Goal: Information Seeking & Learning: Learn about a topic

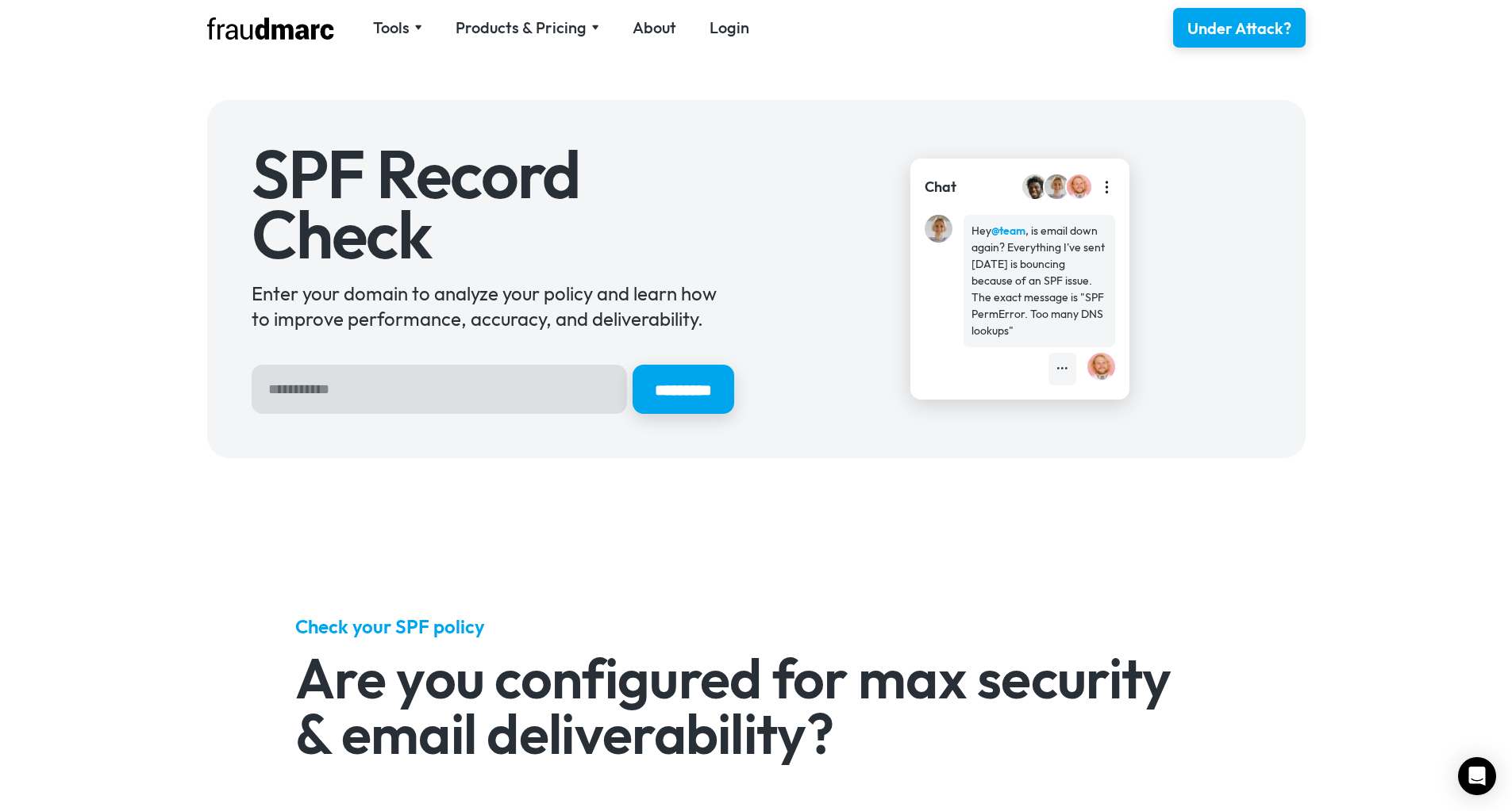
click at [439, 395] on input "Hero Sign Up Form" at bounding box center [440, 390] width 375 height 49
type input "**********"
click at [718, 395] on input "*********" at bounding box center [682, 390] width 106 height 51
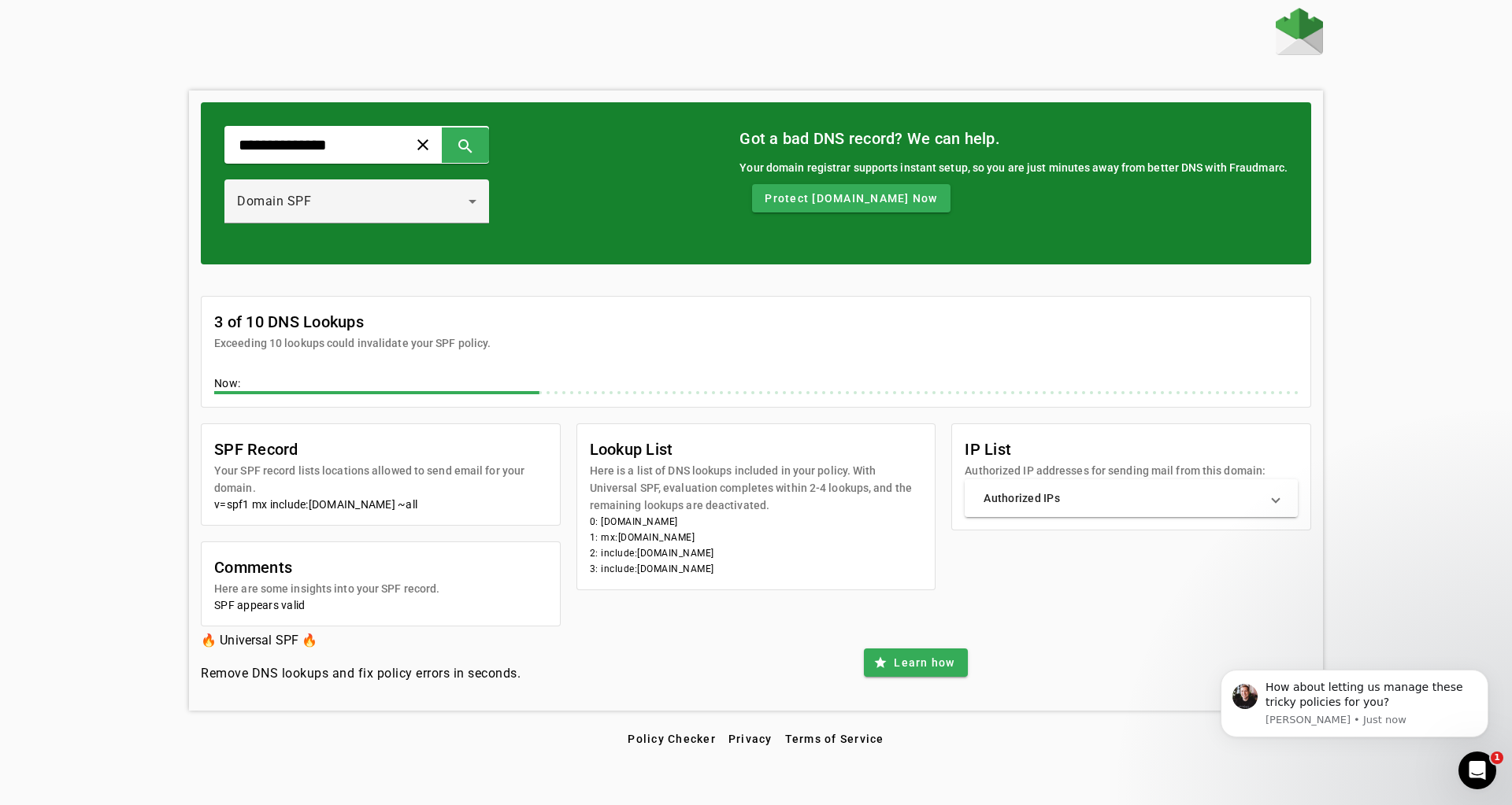
click at [1280, 498] on mat-expansion-panel-header "Authorized IPs" at bounding box center [1131, 499] width 333 height 38
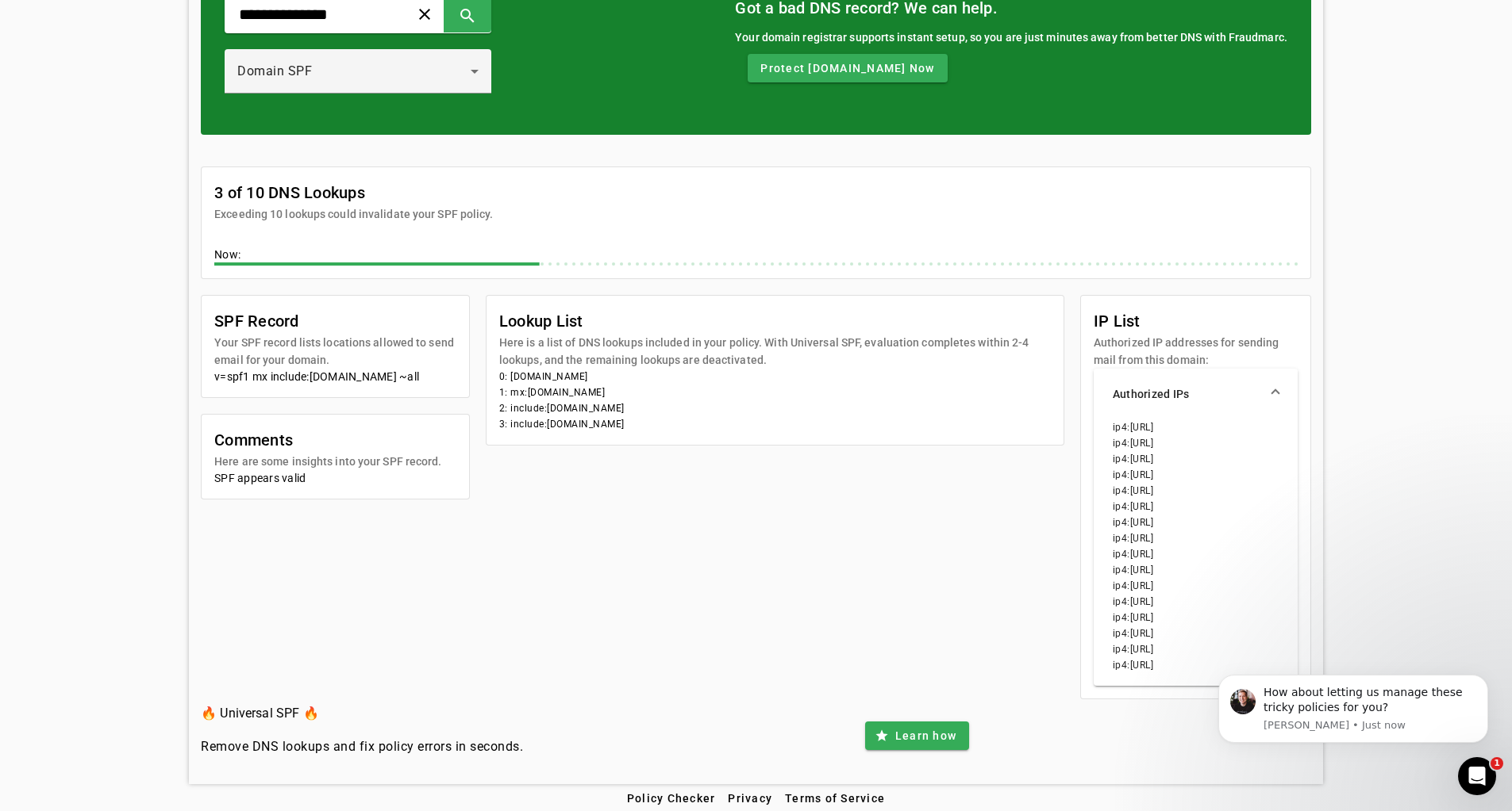
scroll to position [31, 0]
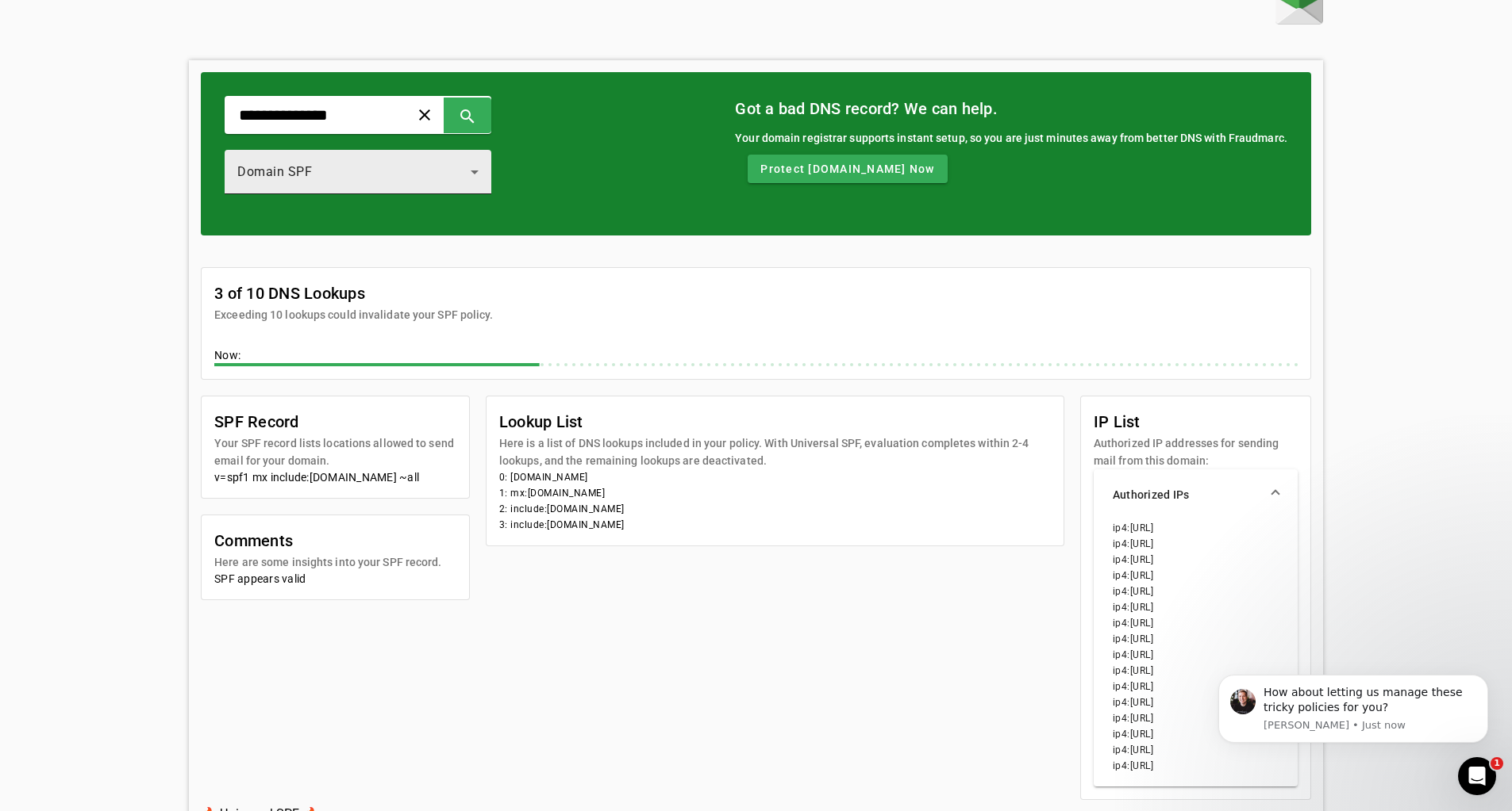
click at [354, 170] on div "Domain SPF" at bounding box center [354, 172] width 234 height 19
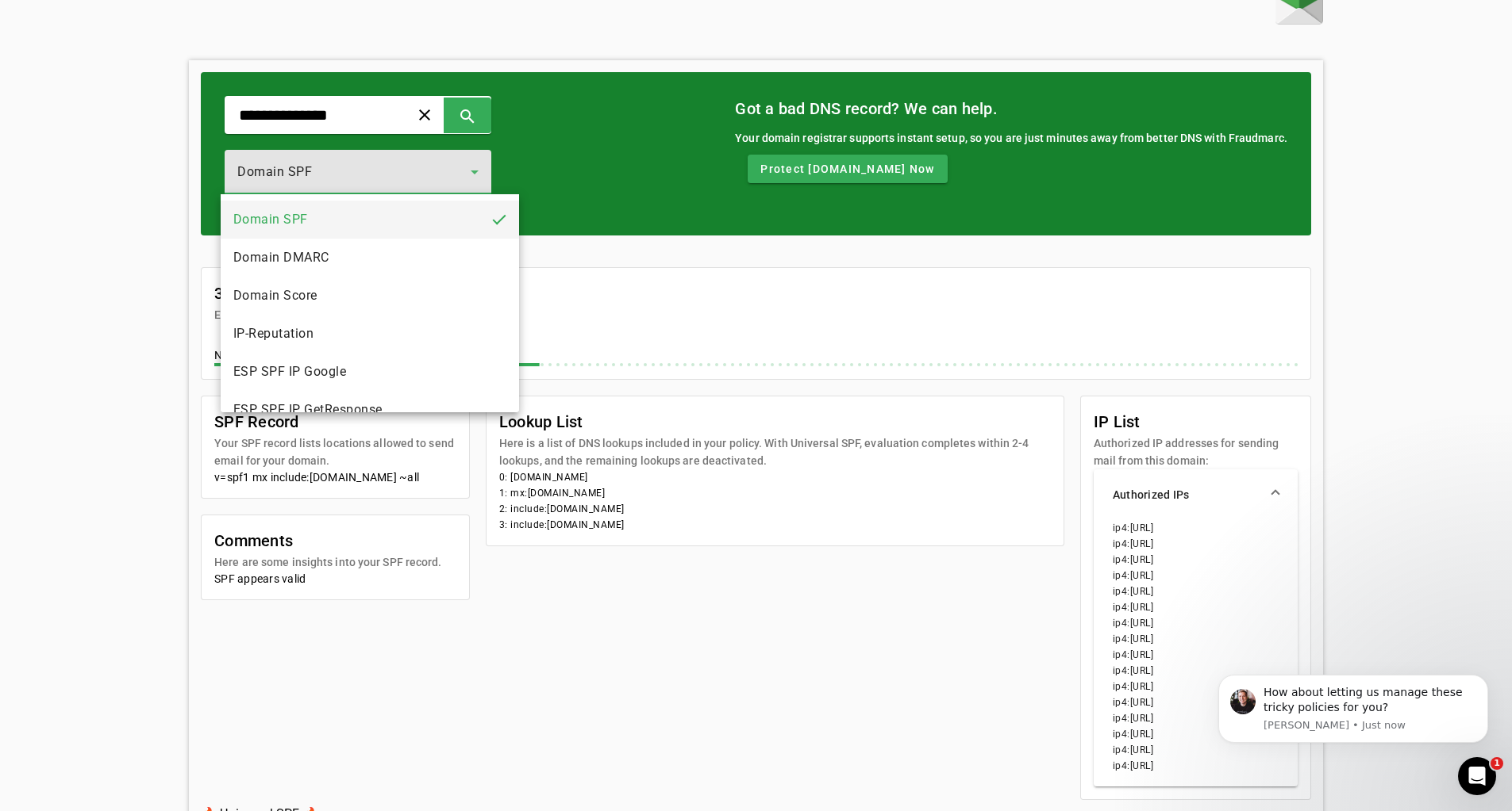
click at [335, 116] on div at bounding box center [756, 406] width 1512 height 811
click at [335, 116] on input "**********" at bounding box center [310, 114] width 147 height 19
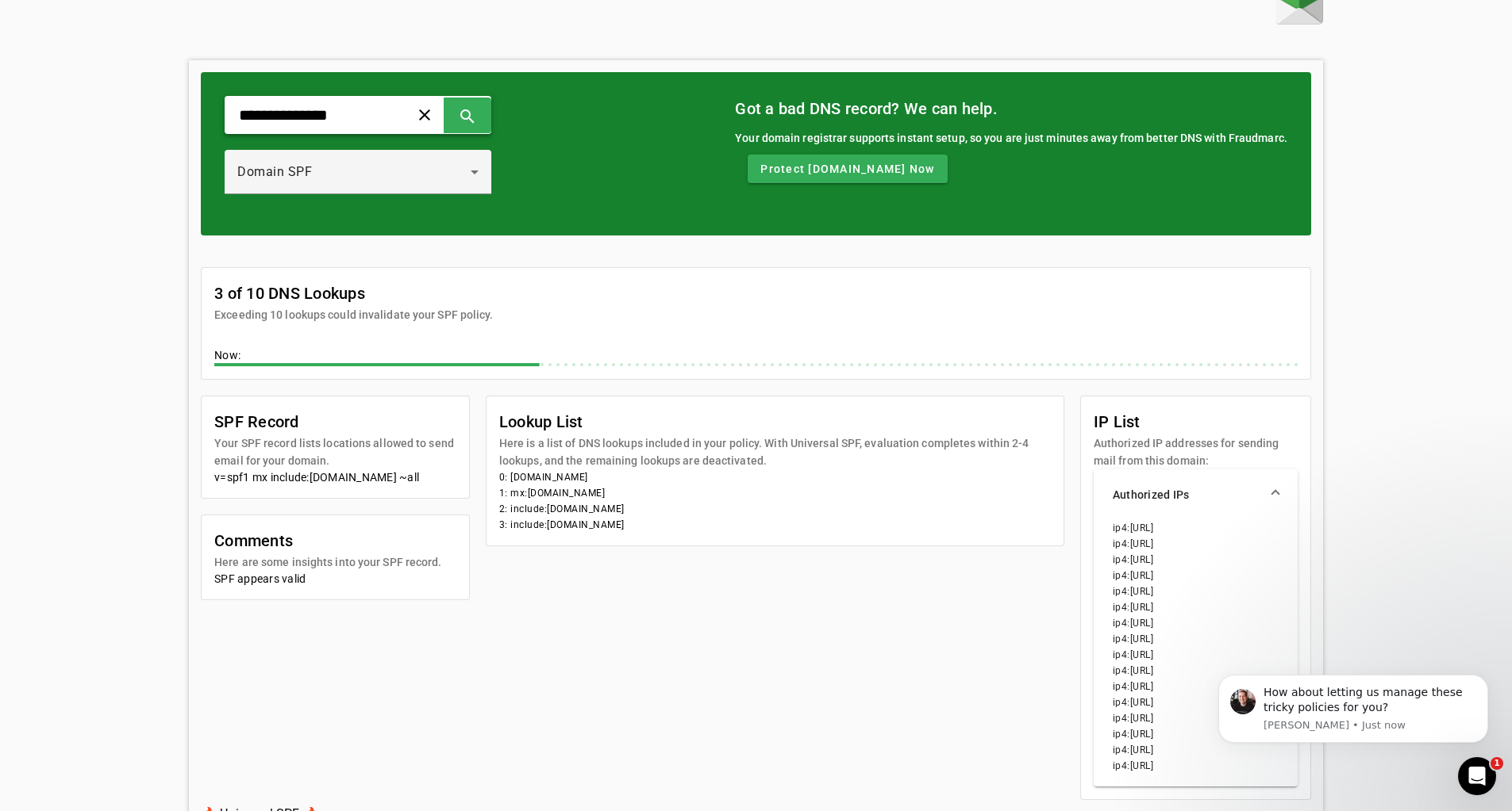
click at [335, 116] on input "**********" at bounding box center [310, 114] width 147 height 19
type input "********"
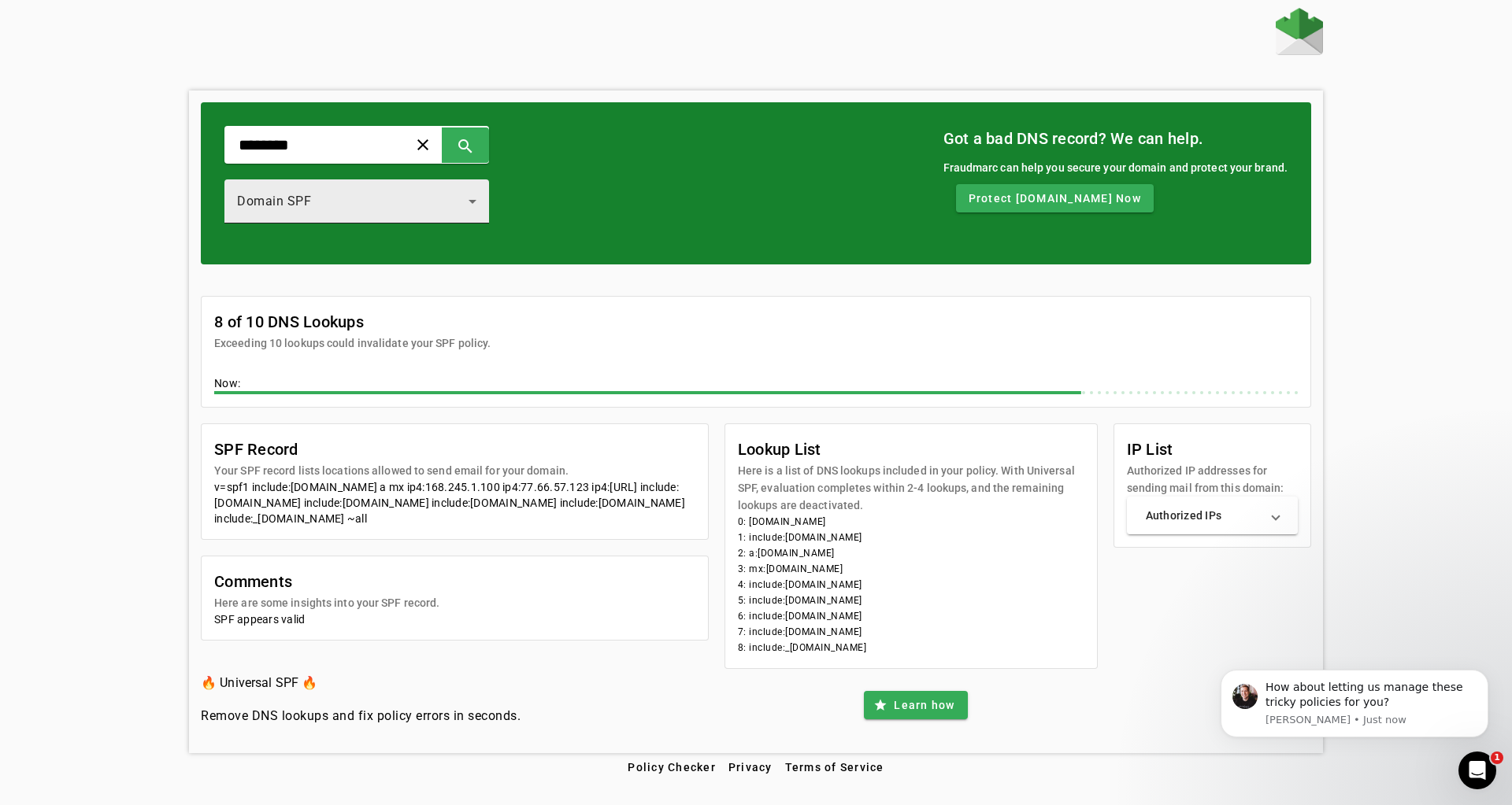
click at [364, 202] on div "Domain SPF" at bounding box center [353, 201] width 232 height 19
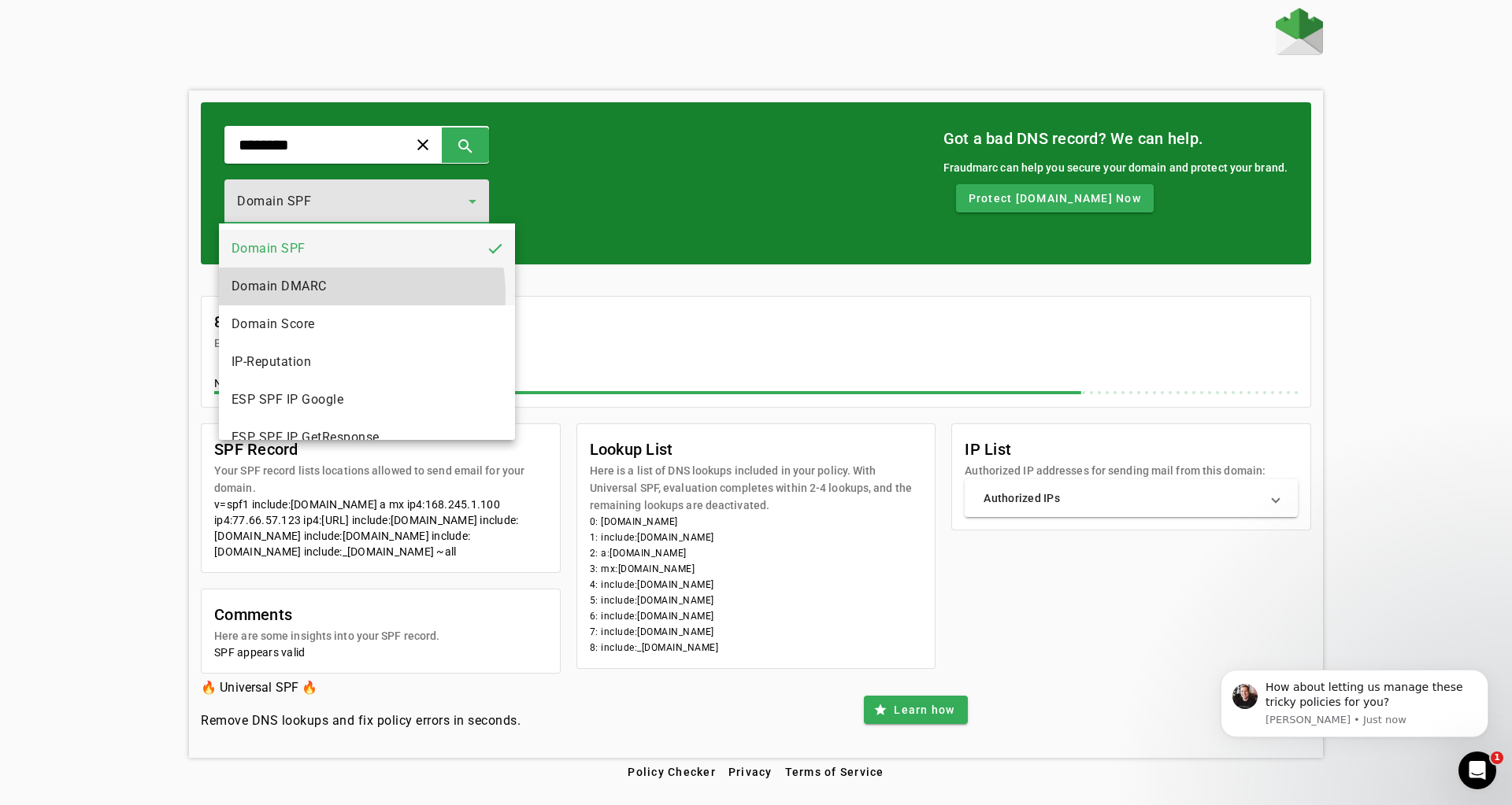
click at [333, 294] on mat-option "Domain DMARC" at bounding box center [367, 287] width 297 height 38
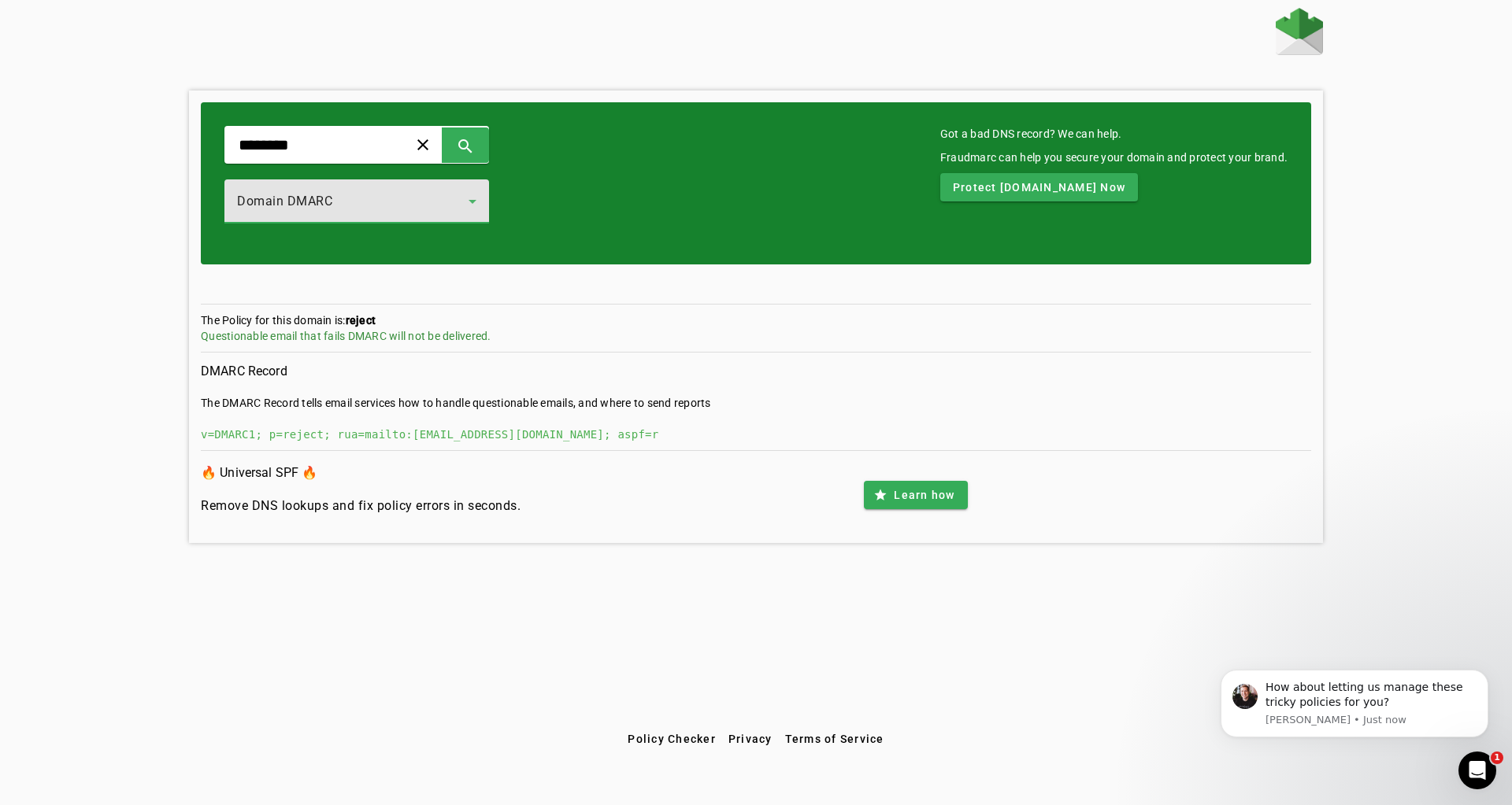
click at [381, 204] on div "Domain DMARC" at bounding box center [353, 201] width 232 height 19
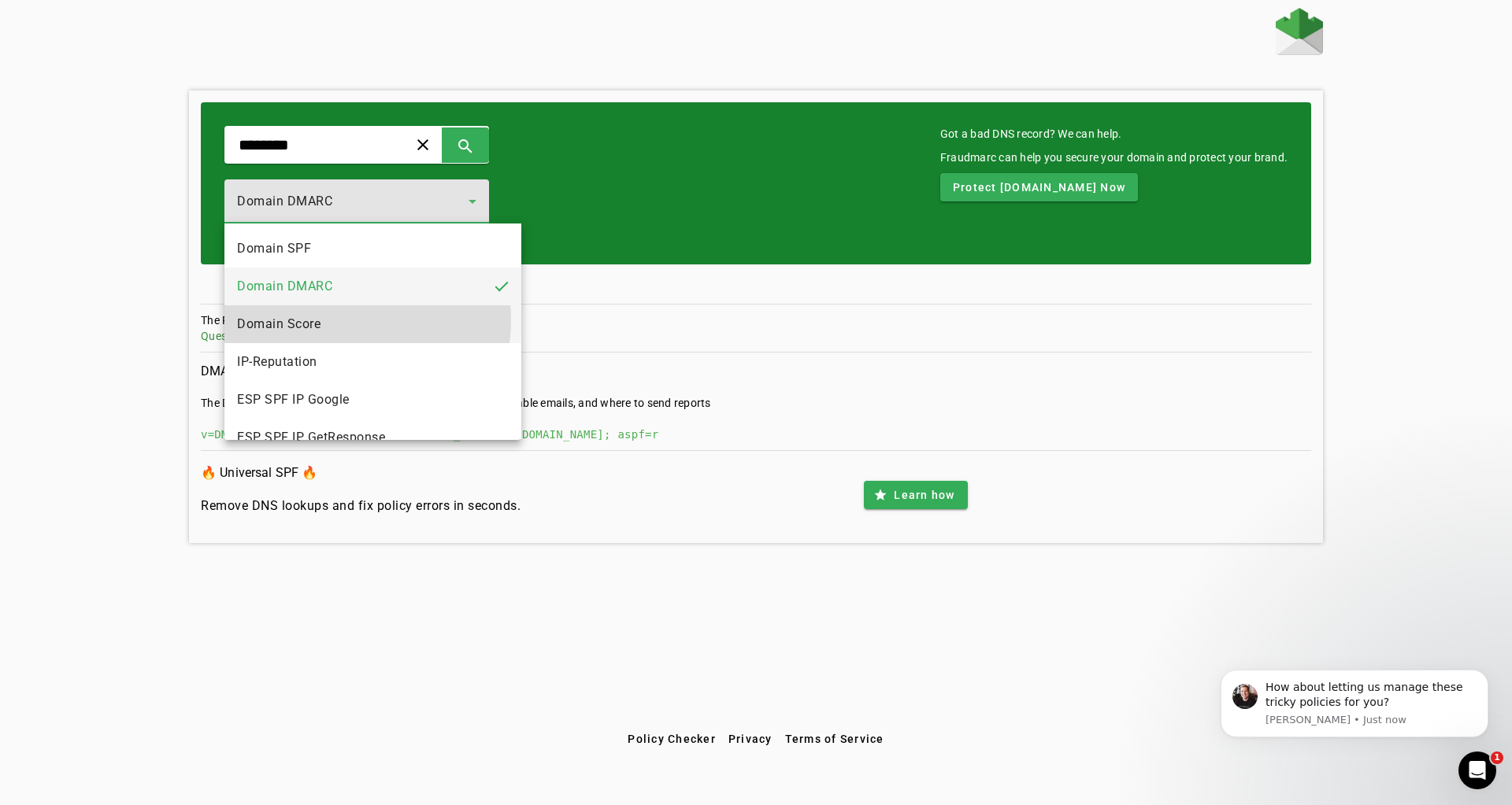
click at [333, 320] on mat-option "Domain Score" at bounding box center [373, 324] width 297 height 38
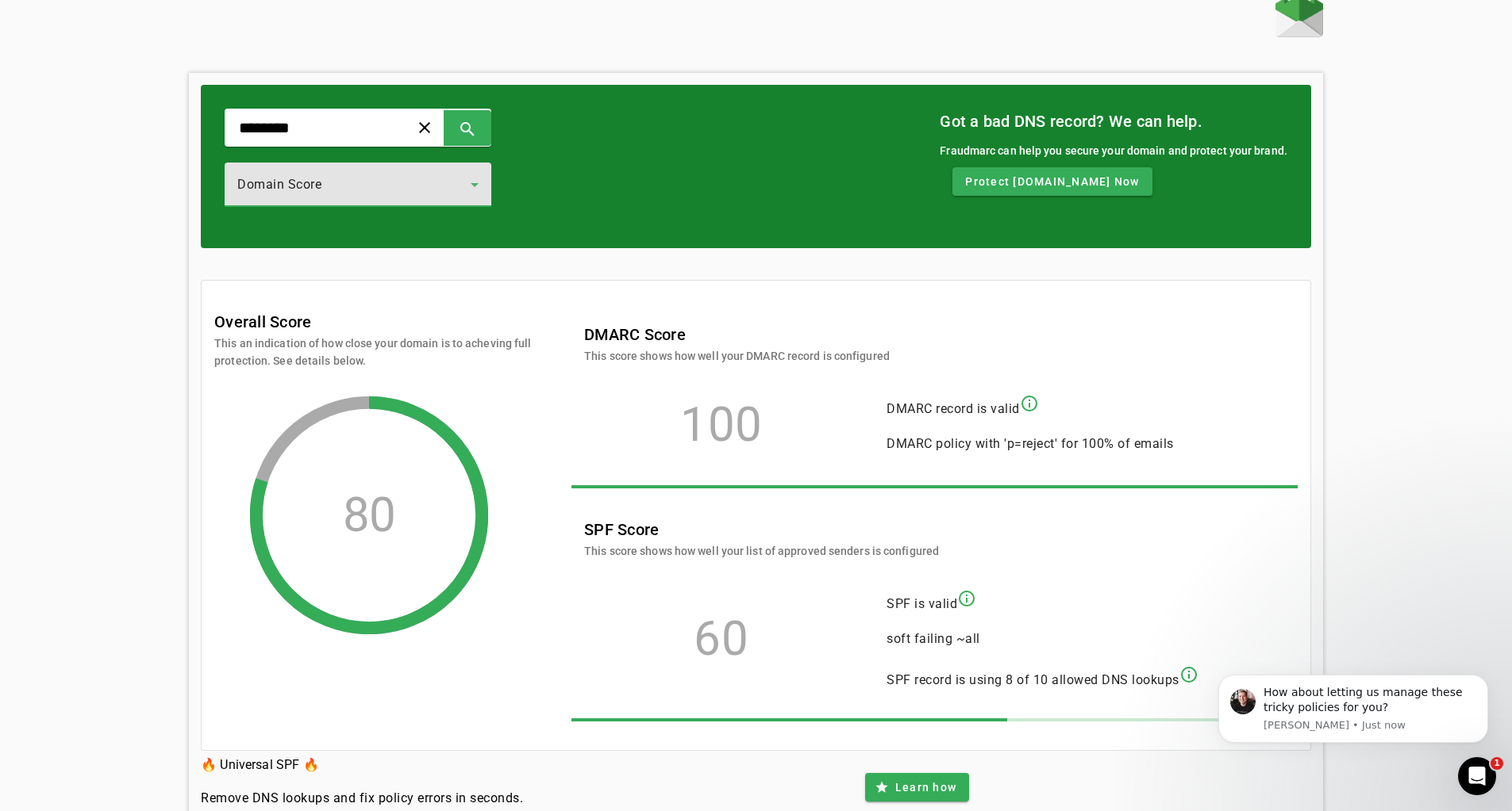
scroll to position [76, 0]
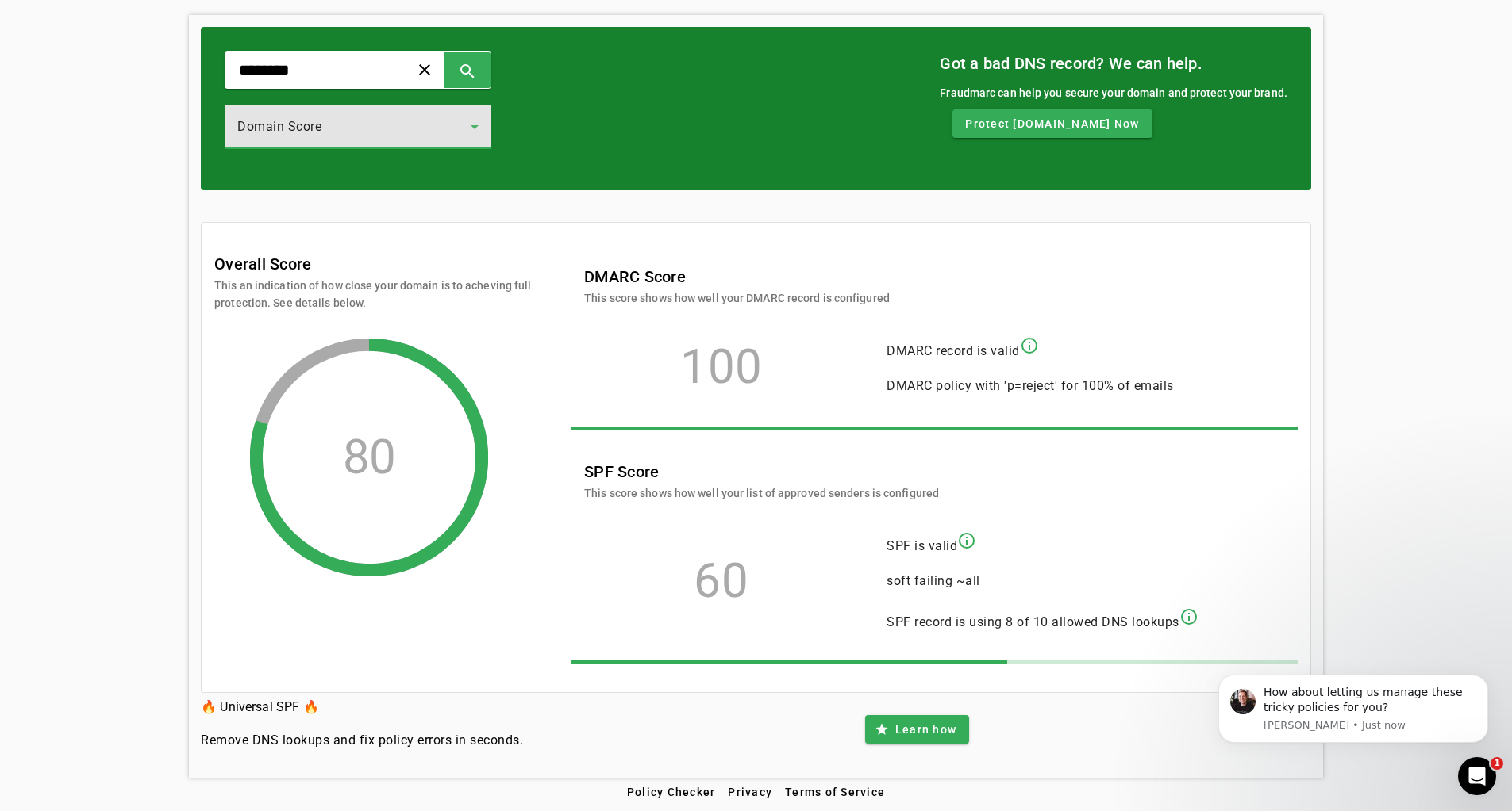
click at [300, 131] on span "Domain Score" at bounding box center [279, 126] width 84 height 15
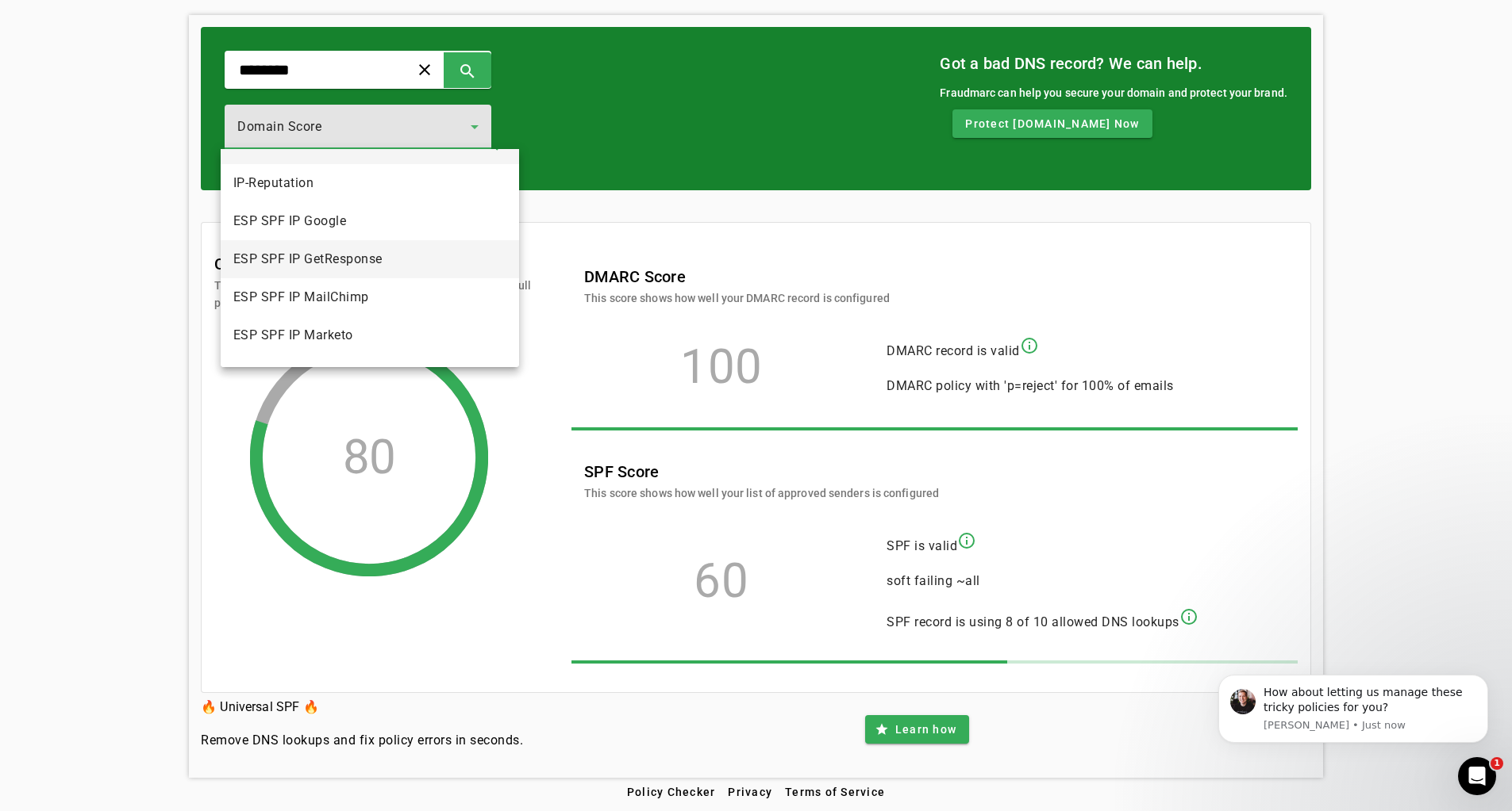
scroll to position [176, 0]
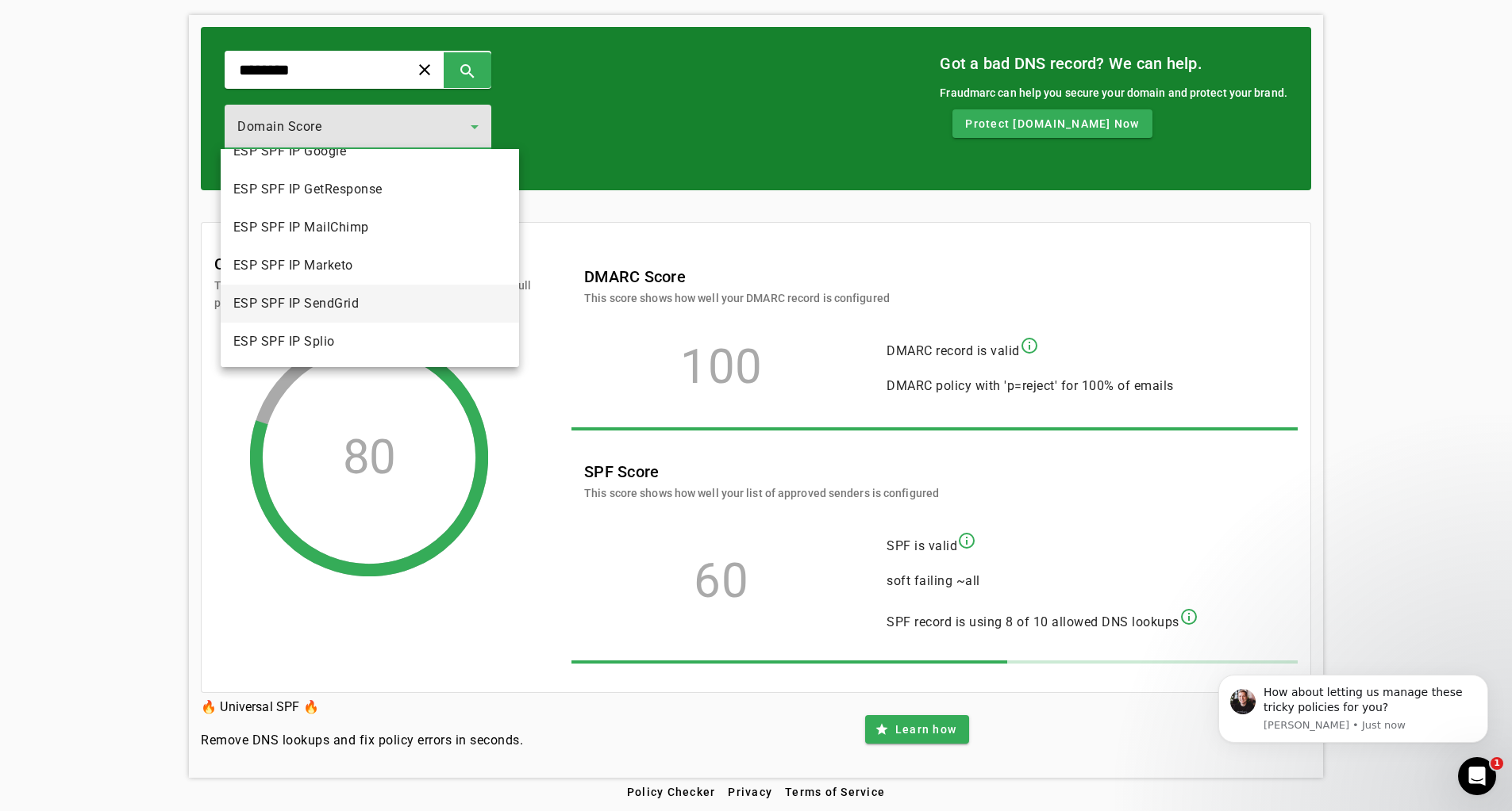
click at [305, 300] on span "ESP SPF IP SendGrid" at bounding box center [297, 303] width 126 height 19
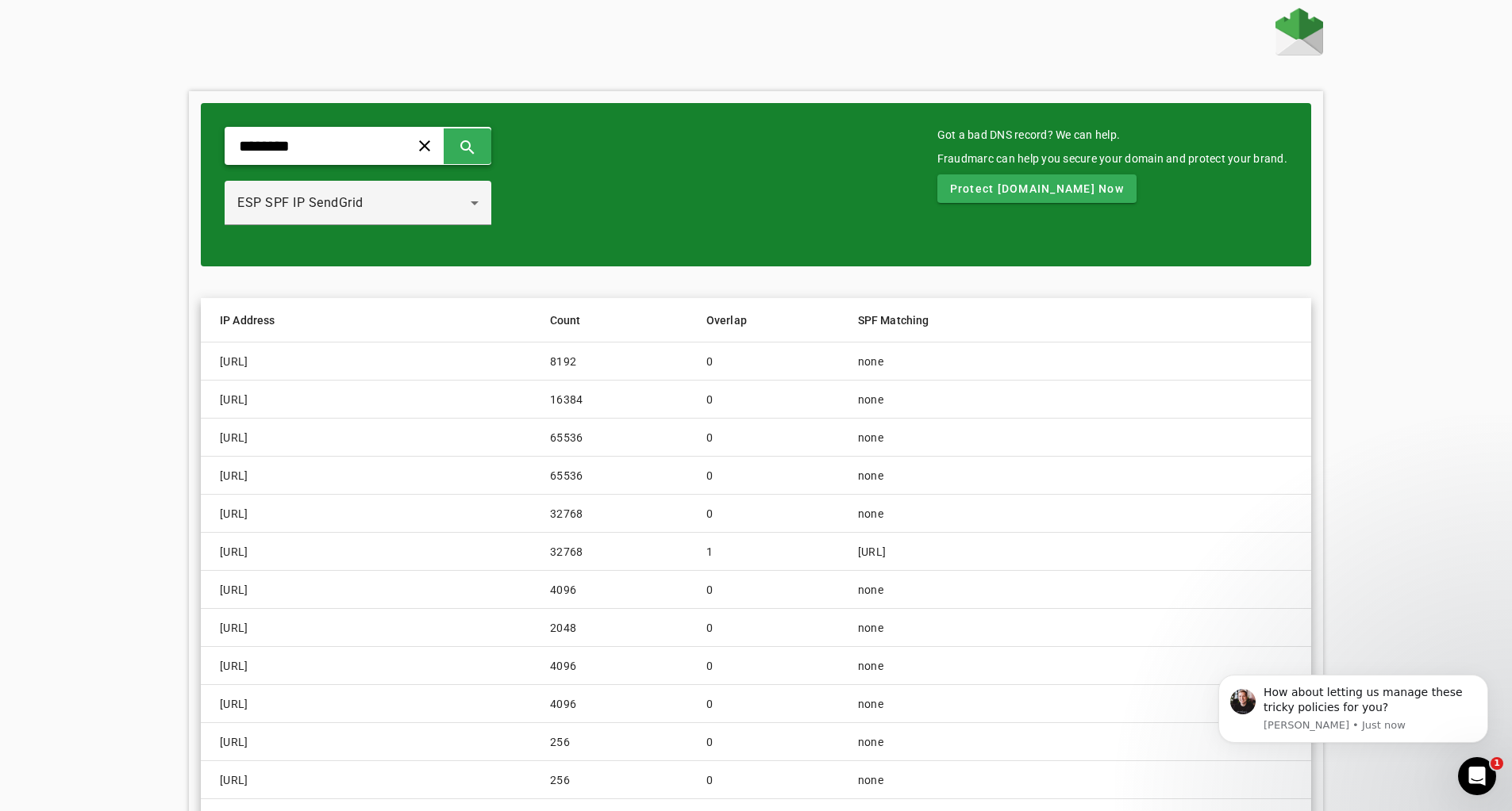
click at [338, 146] on input "********" at bounding box center [310, 146] width 147 height 19
click at [450, 209] on div "ESP SPF IP SendGrid" at bounding box center [354, 202] width 234 height 19
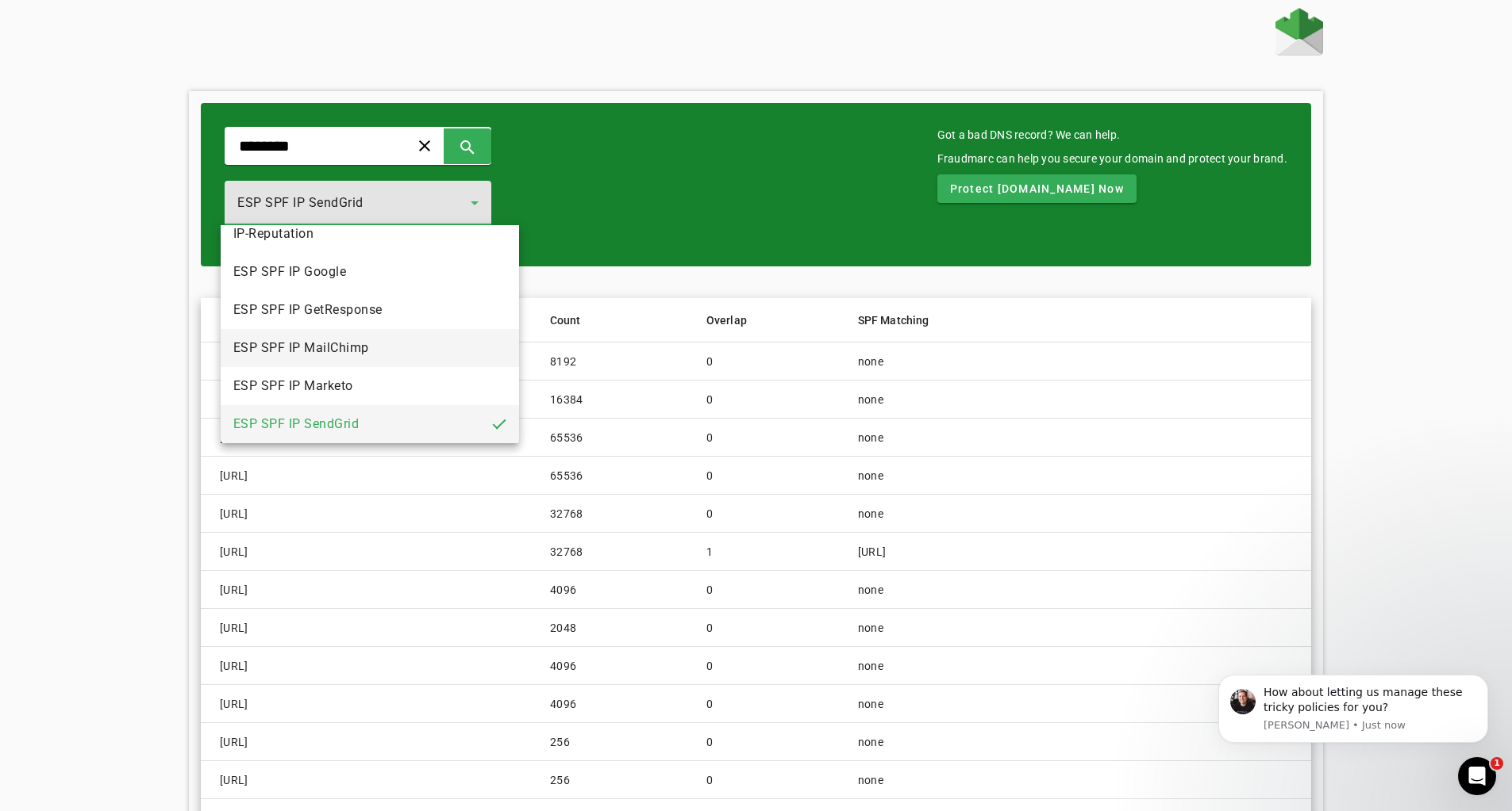
scroll to position [107, 0]
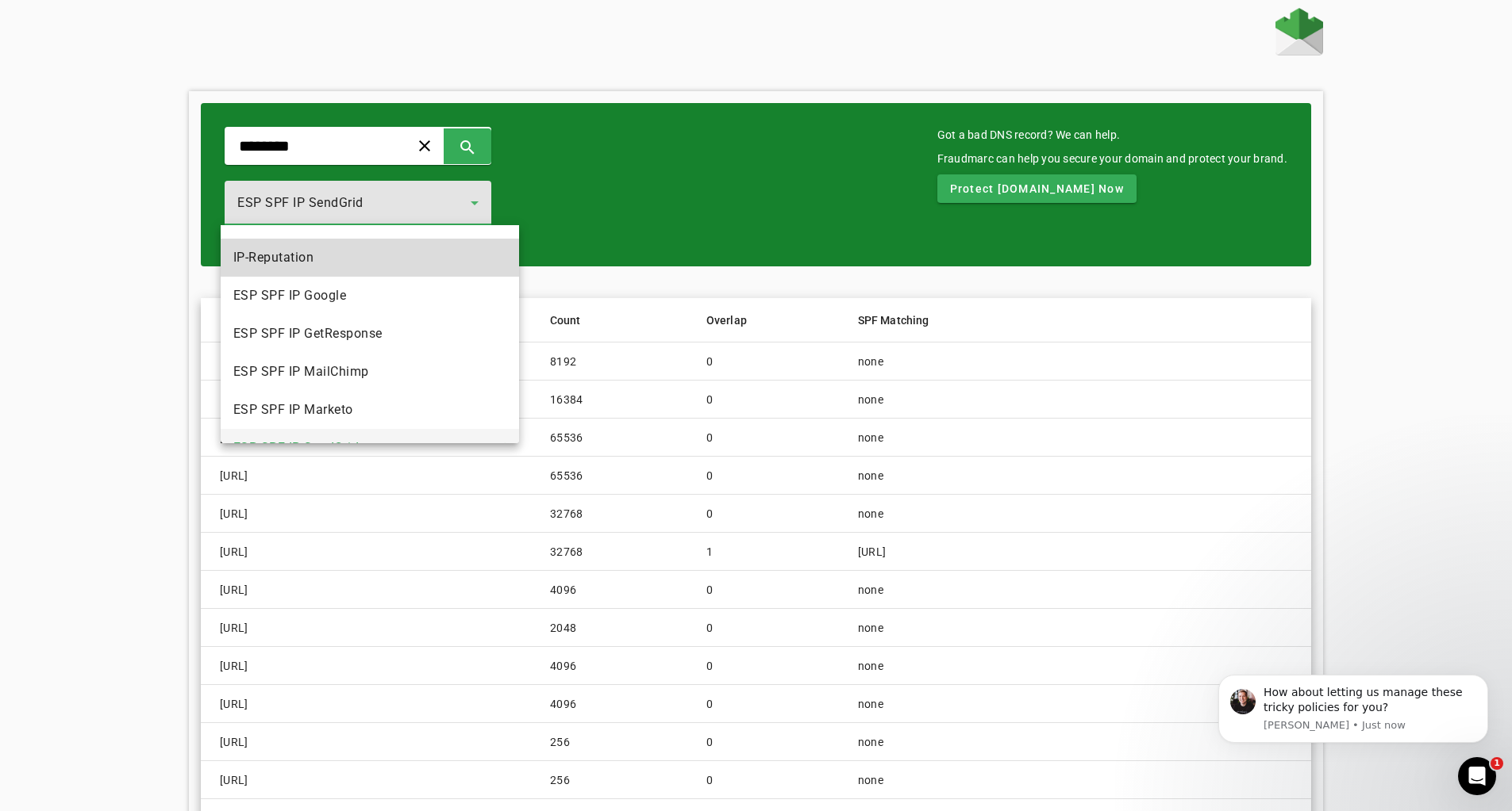
click at [399, 269] on mat-option "IP-Reputation" at bounding box center [370, 258] width 299 height 38
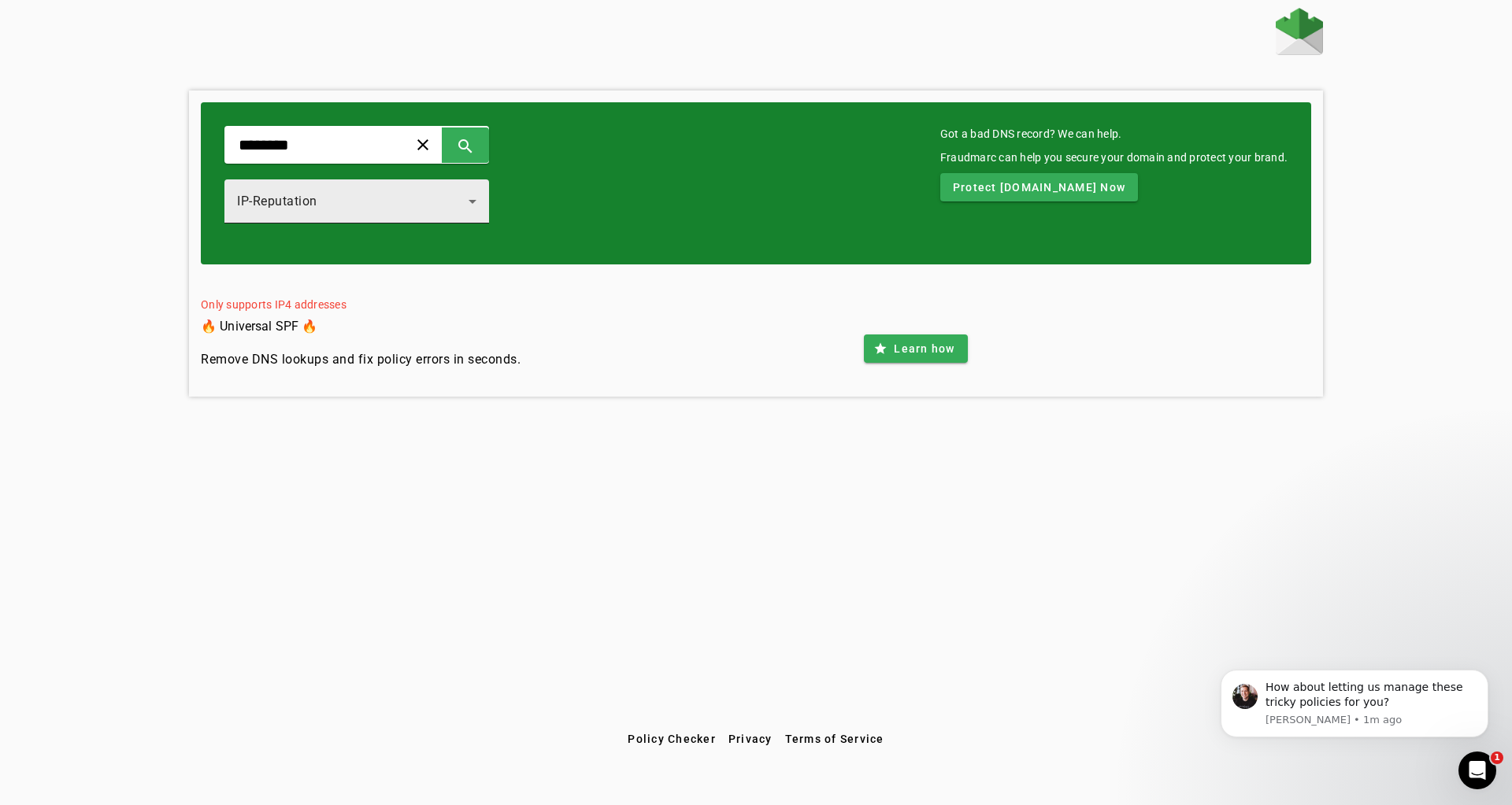
click at [393, 196] on div "IP-Reputation" at bounding box center [353, 201] width 232 height 19
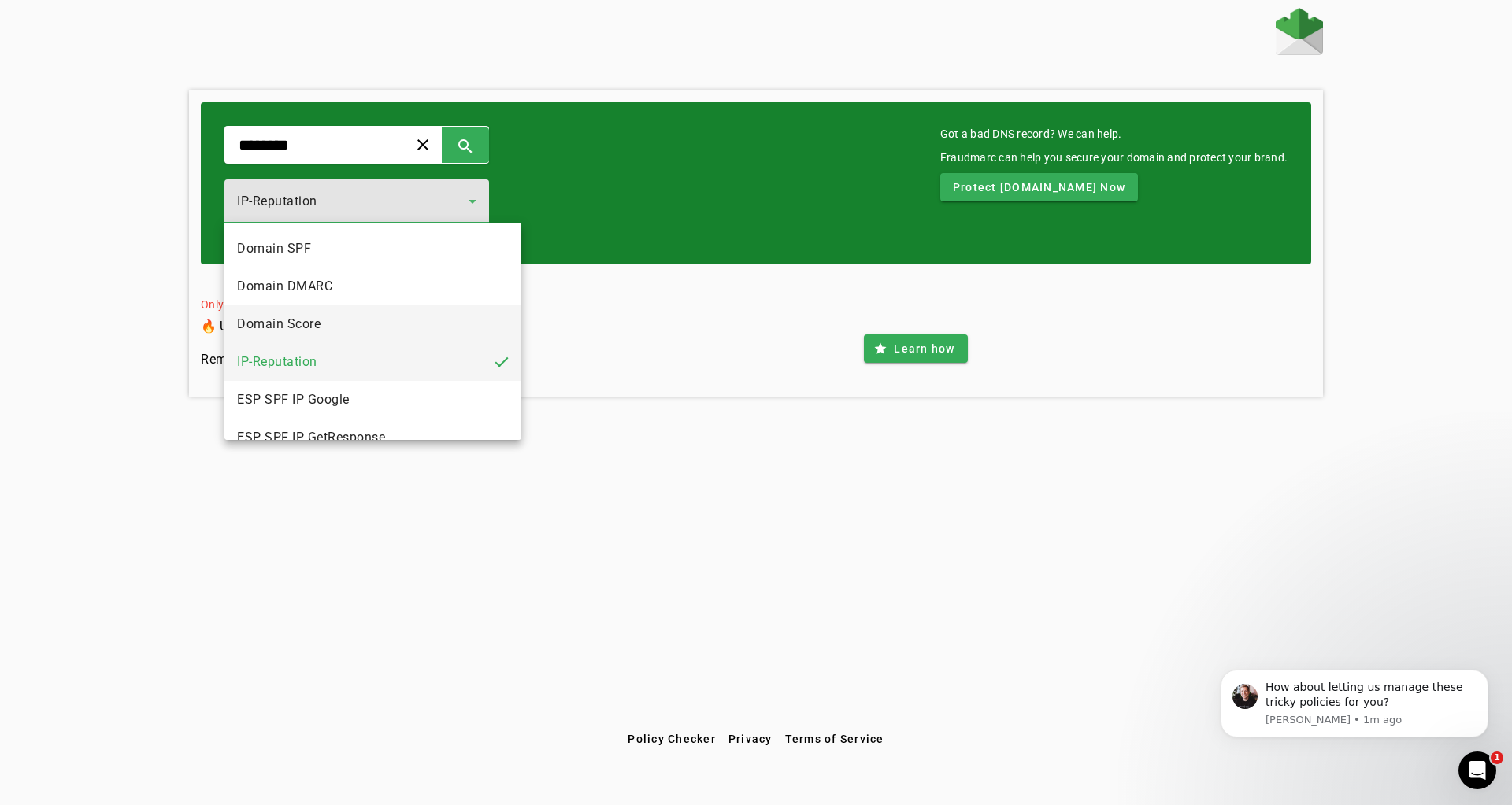
click at [362, 315] on mat-option "Domain Score" at bounding box center [373, 324] width 297 height 38
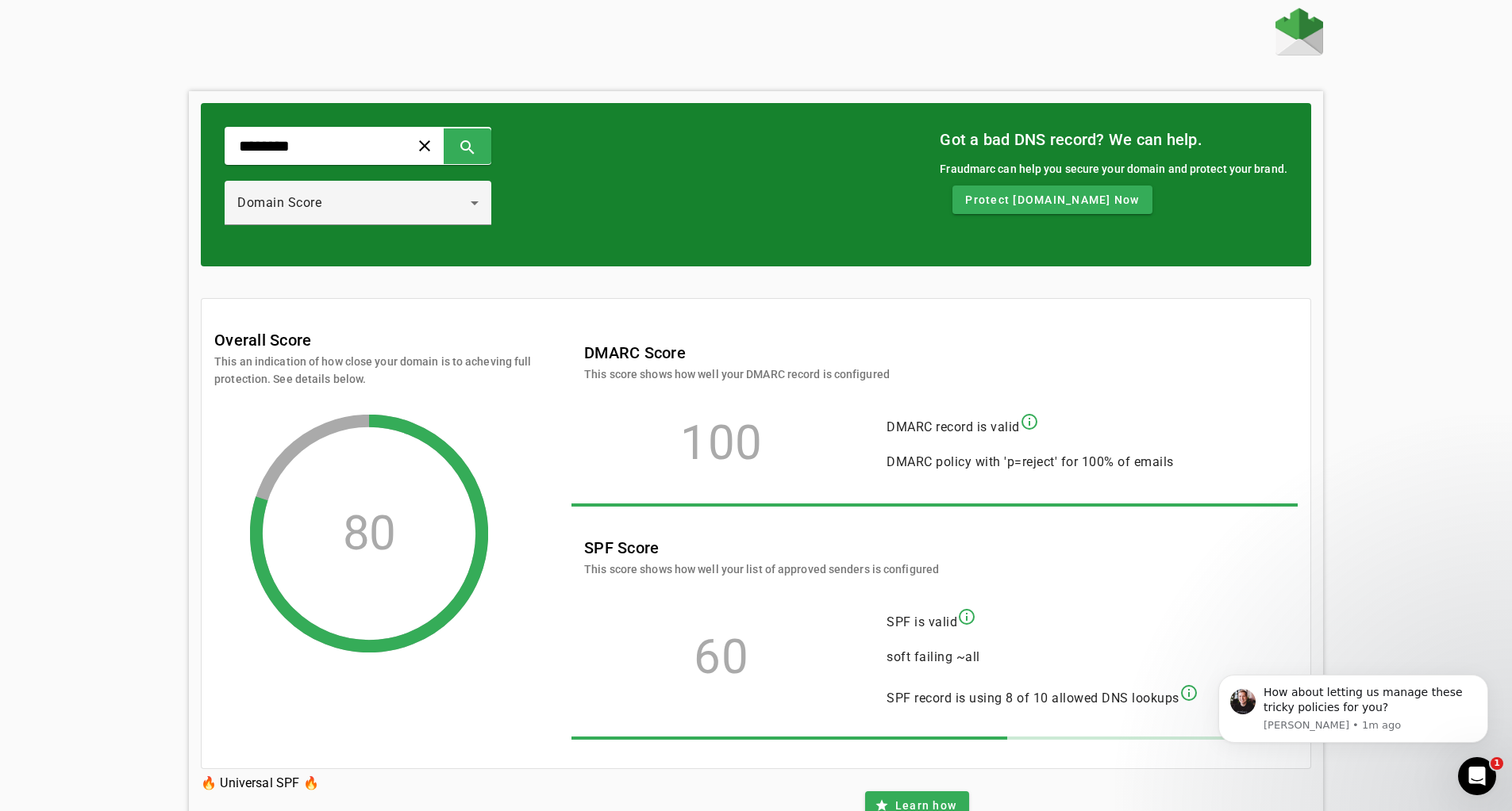
click at [1192, 690] on mat-icon "info_outline" at bounding box center [1189, 693] width 19 height 19
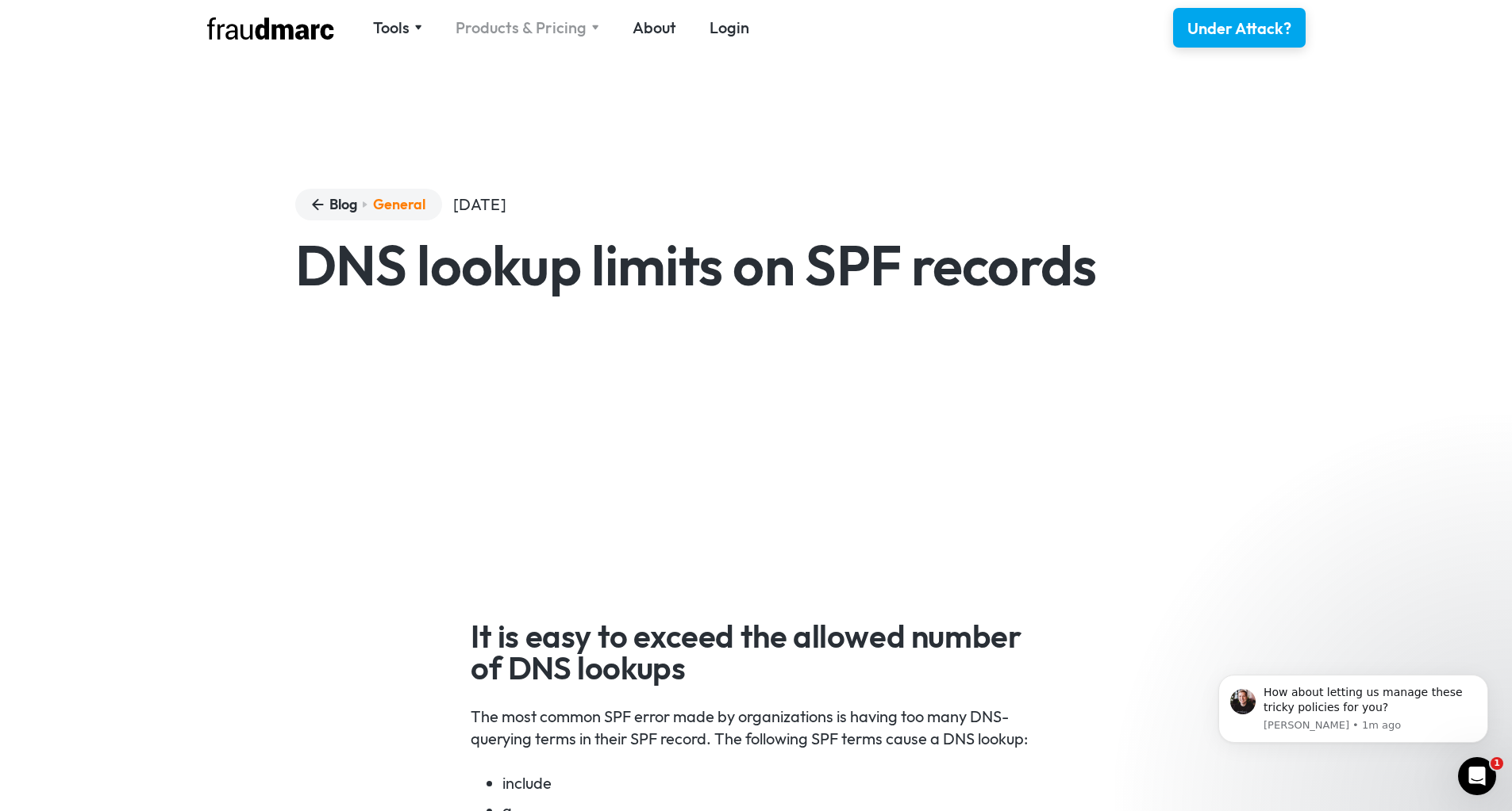
click at [494, 30] on div "Products & Pricing" at bounding box center [520, 27] width 131 height 22
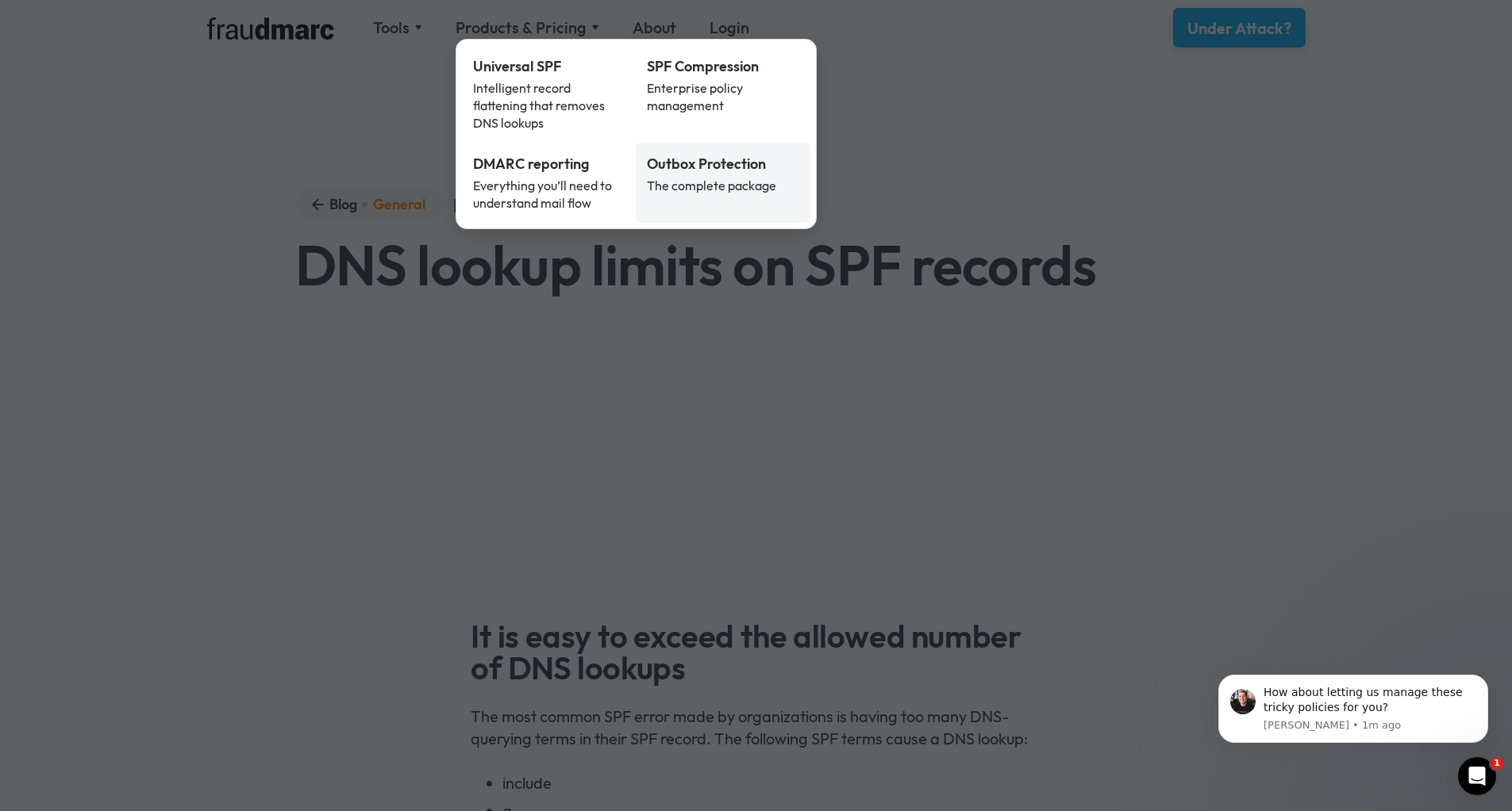
click at [726, 177] on div "The complete package" at bounding box center [723, 185] width 152 height 17
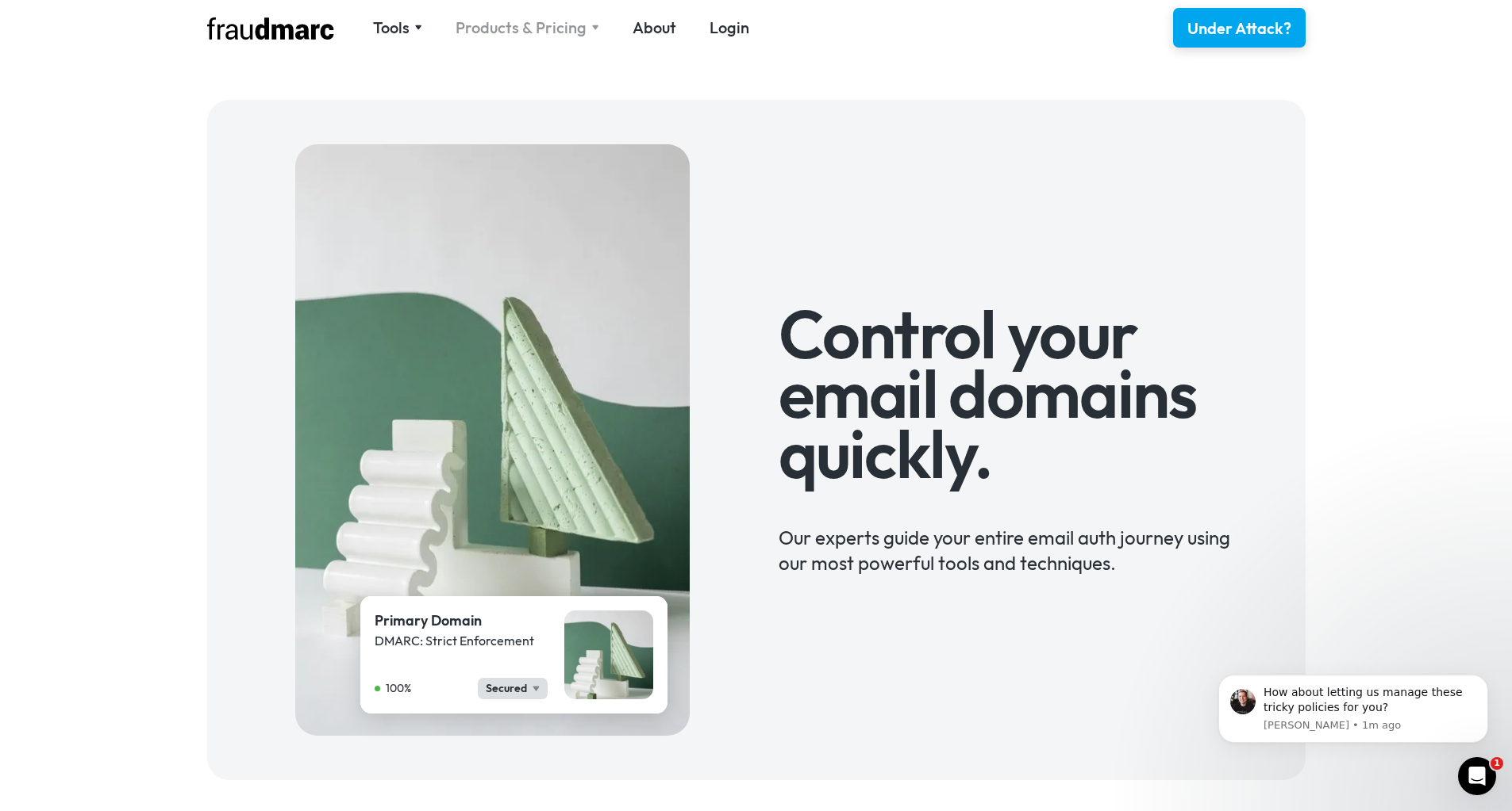
click at [521, 34] on div "Products & Pricing" at bounding box center [520, 27] width 131 height 22
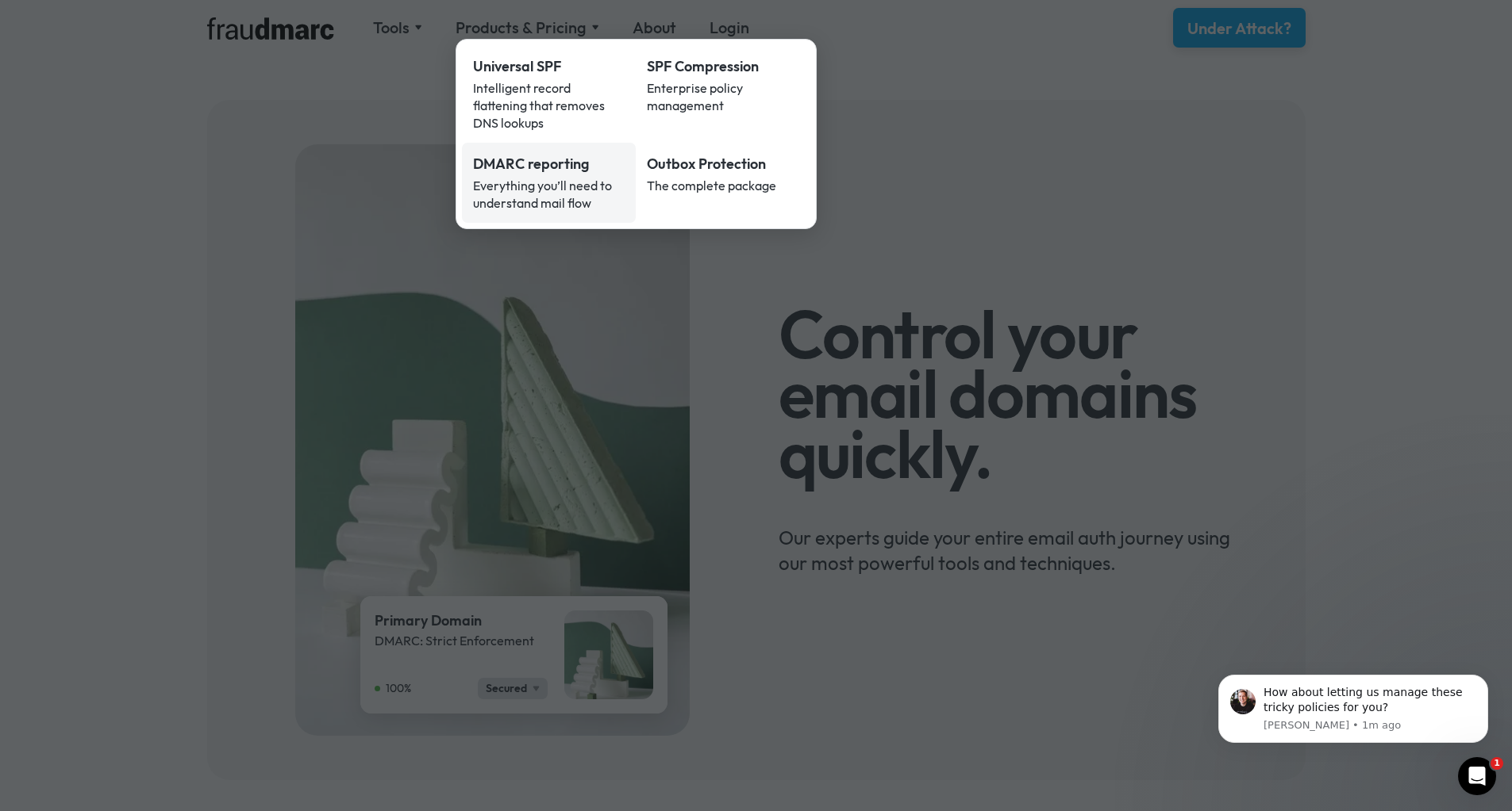
click at [532, 177] on div "Everything you’ll need to understand mail flow" at bounding box center [549, 194] width 152 height 35
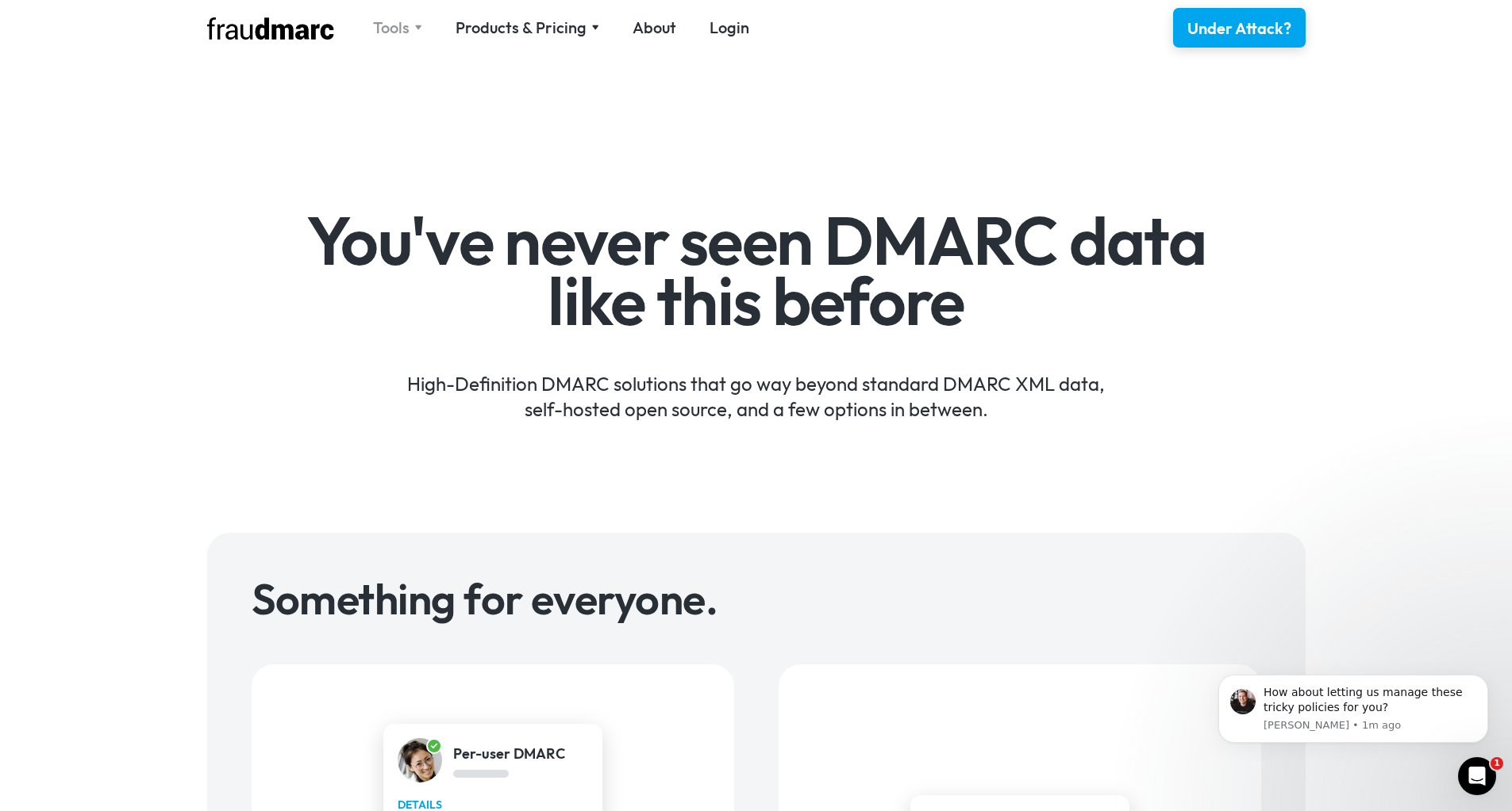
click at [387, 26] on div "Tools" at bounding box center [391, 27] width 37 height 22
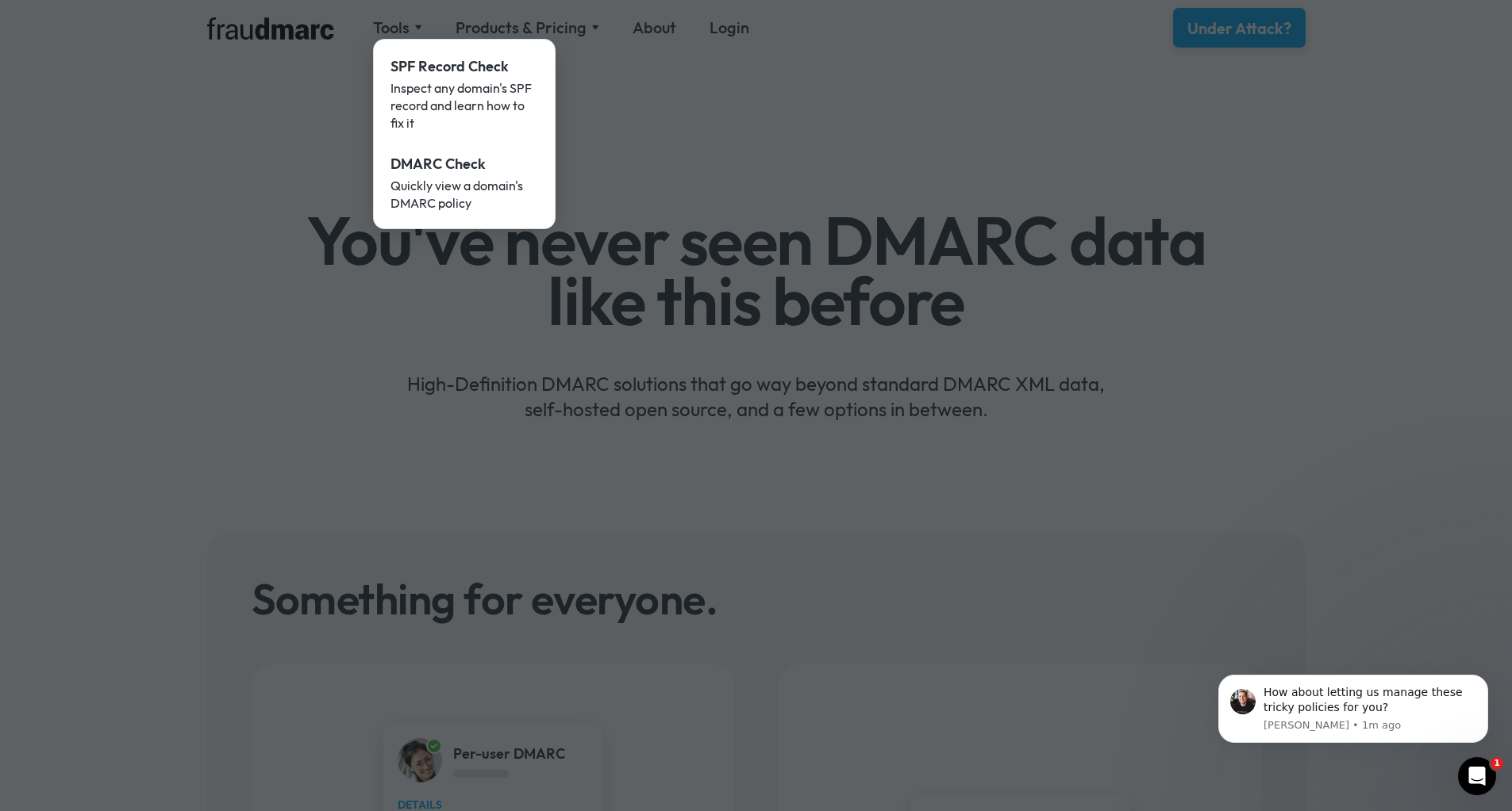
click at [286, 30] on div at bounding box center [756, 406] width 1512 height 811
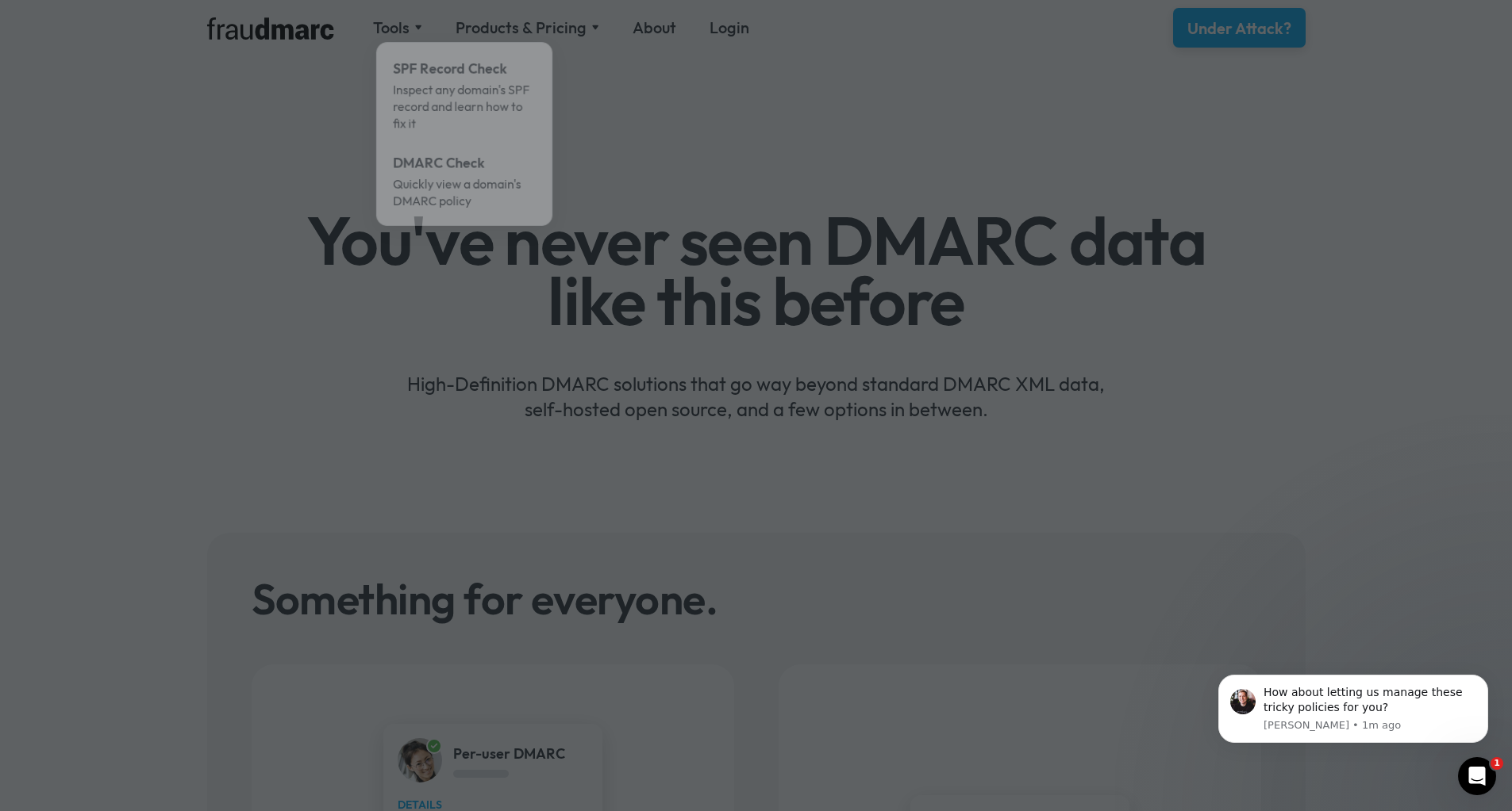
click at [261, 33] on div at bounding box center [756, 406] width 1512 height 811
